Goal: Information Seeking & Learning: Learn about a topic

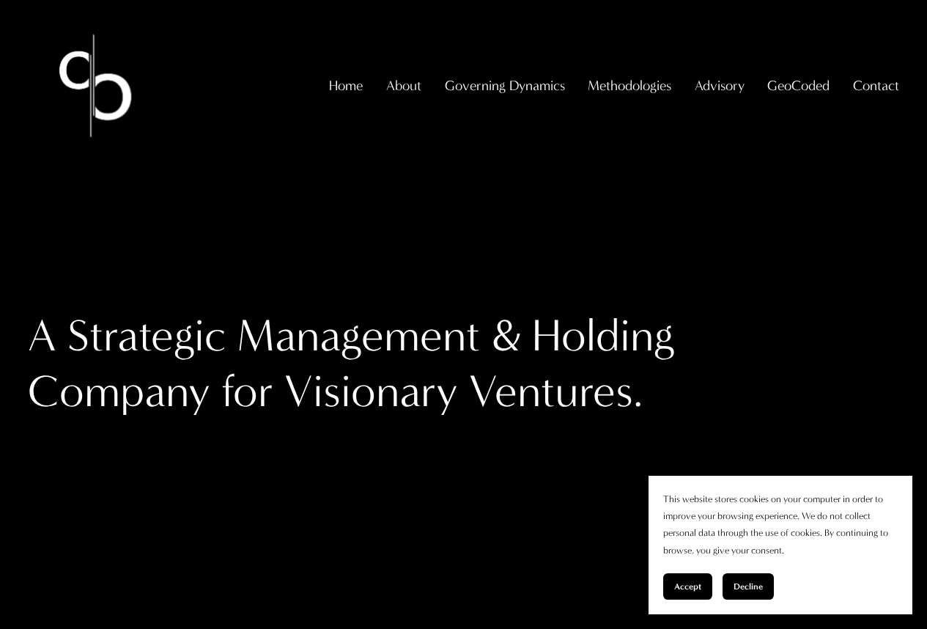
click at [686, 609] on section "This website stores cookies on your computer in order to improve your browsing …" at bounding box center [781, 545] width 264 height 139
click at [686, 570] on div "A Strategic Management & Holding Company for Visionary Ventures." at bounding box center [463, 377] width 927 height 383
